Goal: Check status: Check status

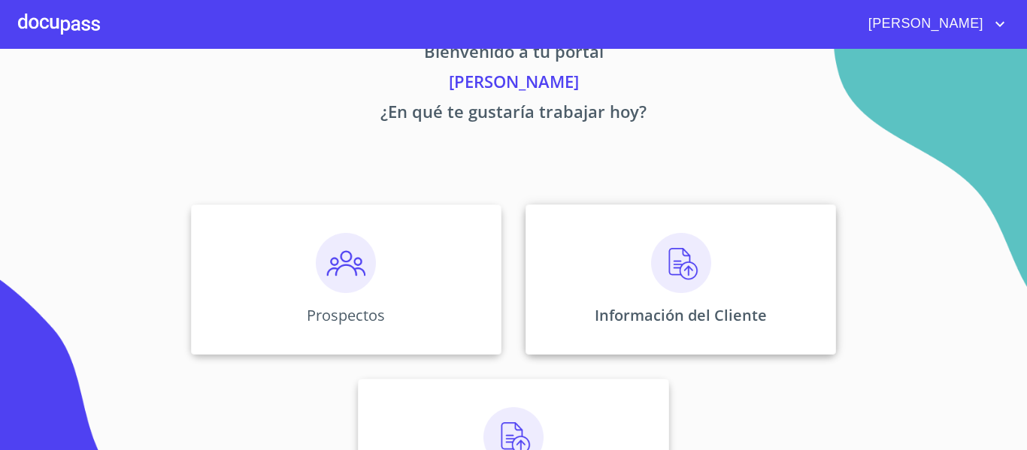
scroll to position [75, 0]
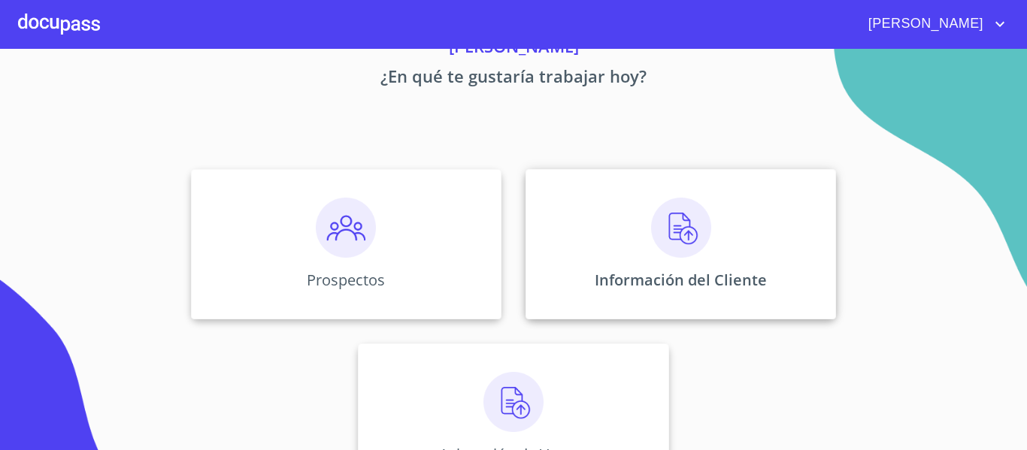
click at [667, 232] on img at bounding box center [681, 228] width 60 height 60
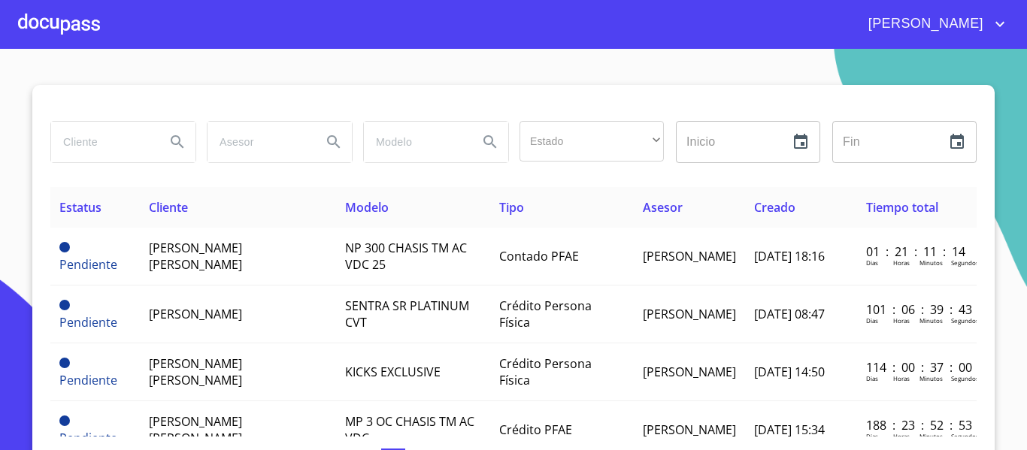
click at [83, 153] on input "search" at bounding box center [102, 142] width 102 height 41
click at [174, 141] on icon "Search" at bounding box center [177, 141] width 13 height 13
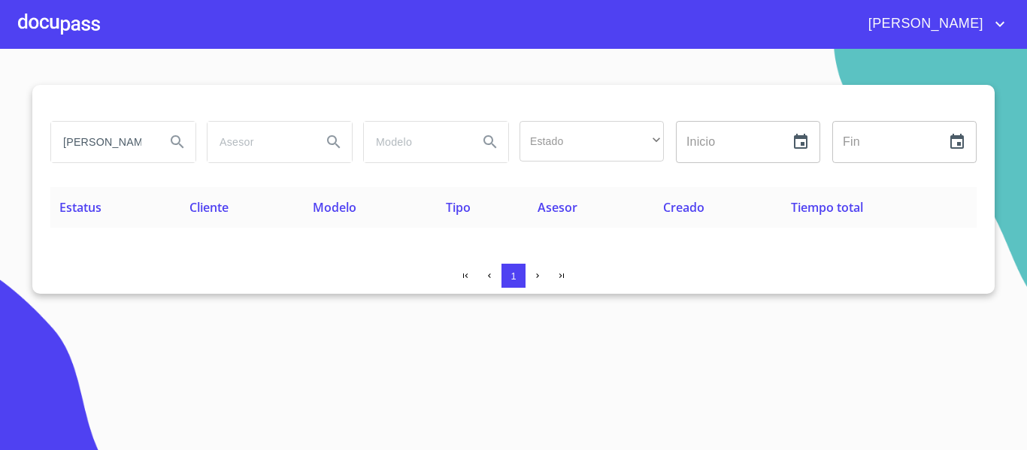
click at [153, 141] on input "[PERSON_NAME]" at bounding box center [102, 142] width 102 height 41
click at [173, 138] on icon "Search" at bounding box center [177, 142] width 18 height 18
click at [135, 144] on input "[PERSON_NAME]" at bounding box center [102, 142] width 102 height 41
click at [150, 138] on input "[PERSON_NAME]" at bounding box center [102, 142] width 102 height 41
drag, startPoint x: 49, startPoint y: 159, endPoint x: 76, endPoint y: 148, distance: 29.3
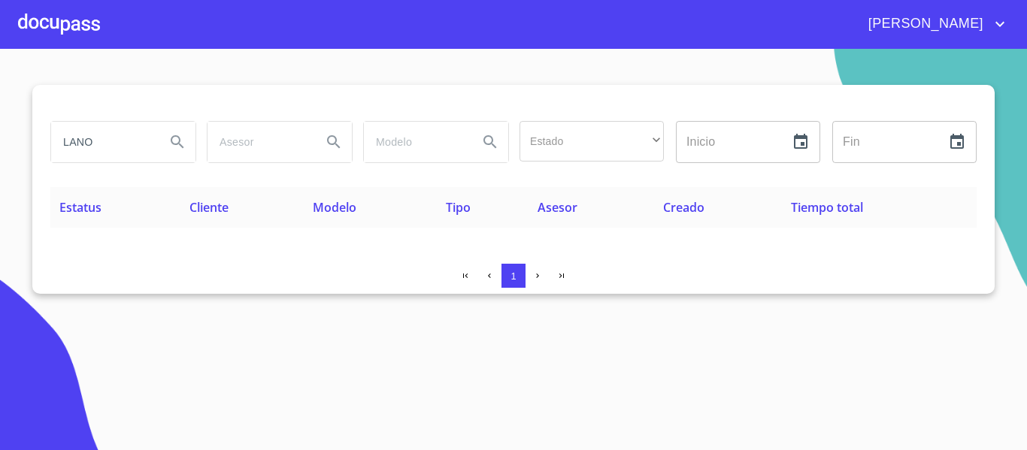
click at [65, 152] on div "LANO Estado ​ ​ Inicio ​ Fin ​ Estatus Cliente Modelo Tipo Asesor Creado Tiempo…" at bounding box center [513, 189] width 962 height 209
click at [105, 150] on input "LANO" at bounding box center [102, 142] width 102 height 41
type input "L"
type input "J"
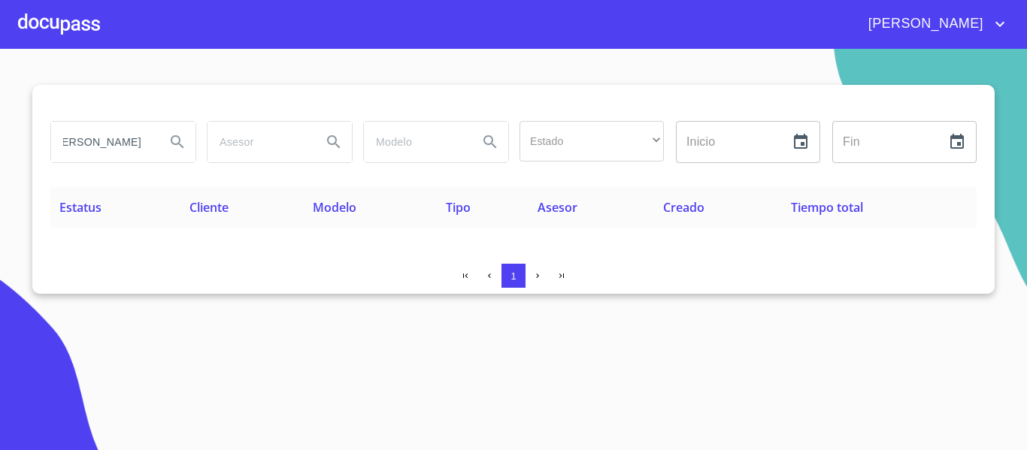
type input "[PERSON_NAME]"
click at [174, 138] on icon "Search" at bounding box center [177, 142] width 18 height 18
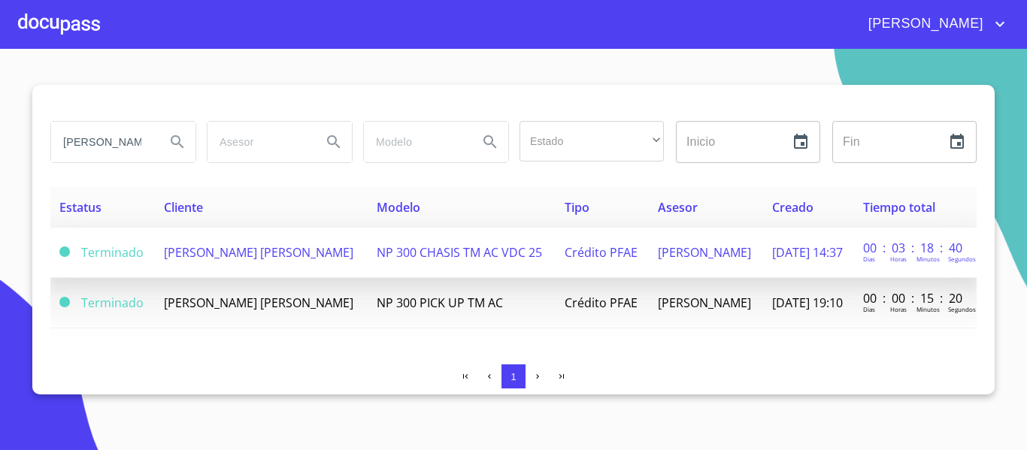
click at [413, 256] on span "NP 300 CHASIS TM AC VDC 25" at bounding box center [459, 252] width 165 height 17
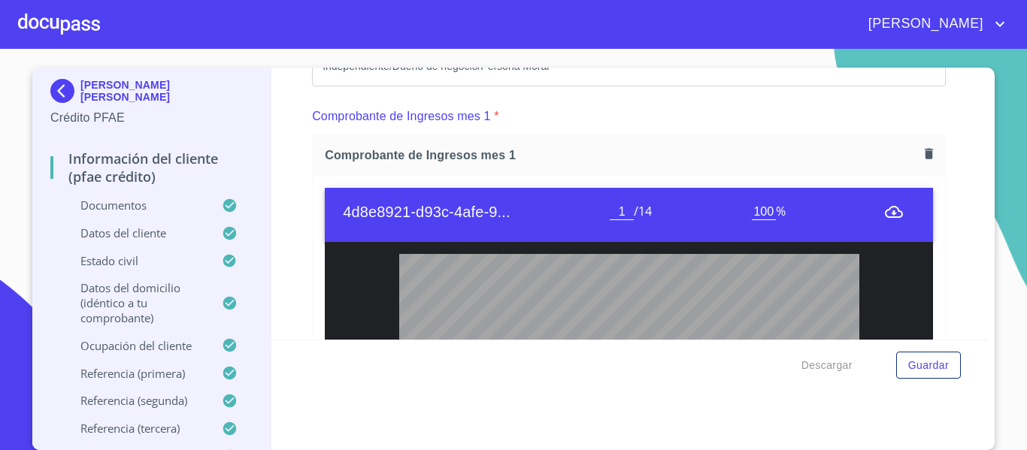
scroll to position [1482, 0]
